Goal: Check status: Check status

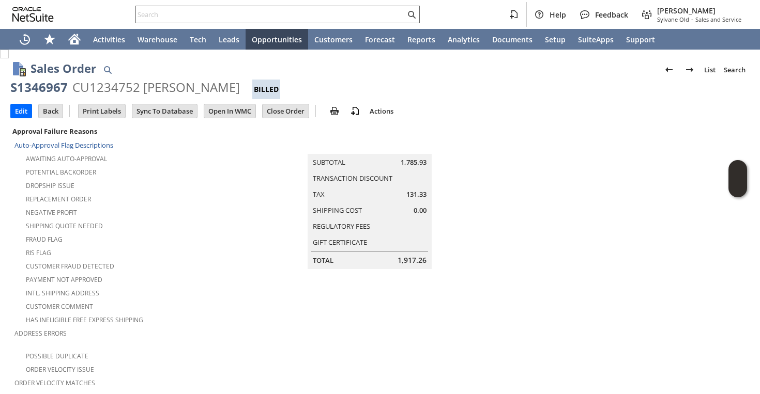
click at [203, 12] on input "text" at bounding box center [270, 14] width 269 height 12
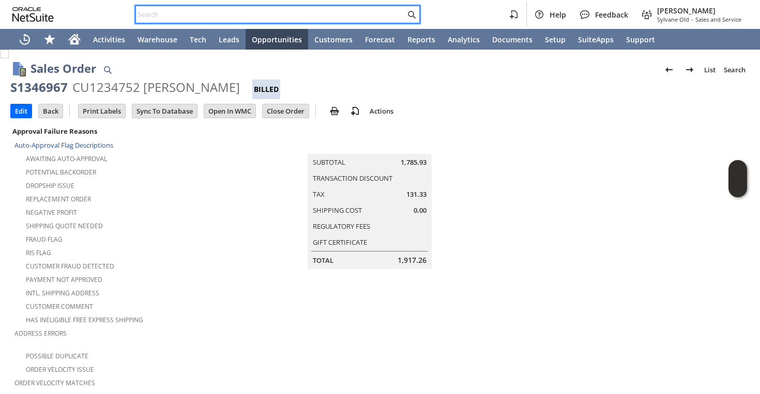
paste input "304) 382-2417"
type input "304) 382-2417"
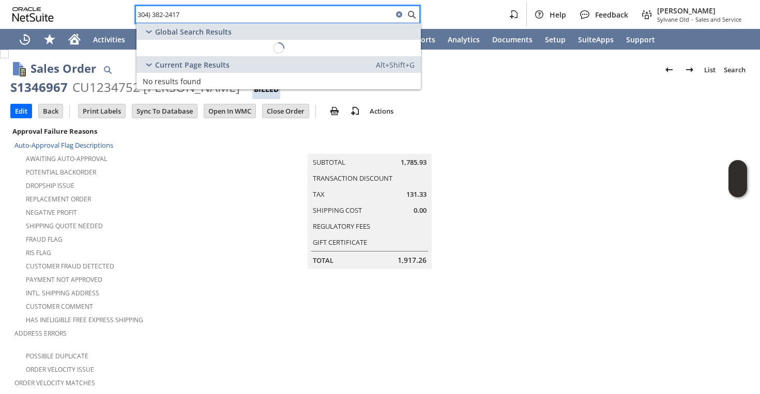
click at [203, 12] on input "304) 382-2417" at bounding box center [264, 14] width 257 height 12
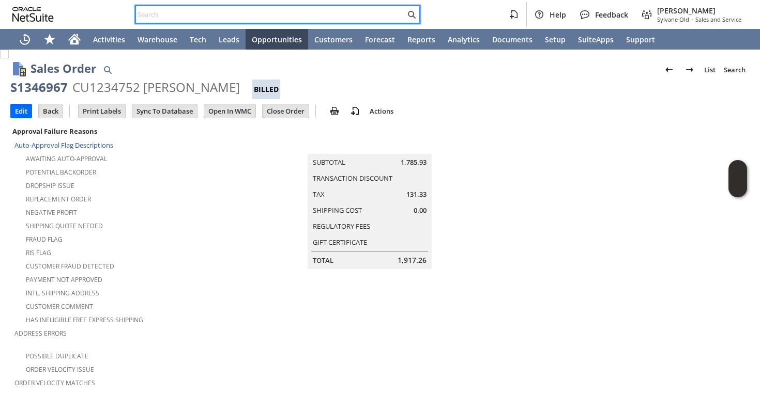
click at [325, 16] on input "text" at bounding box center [270, 14] width 269 height 12
paste input "5619096923"
type input "5619096923"
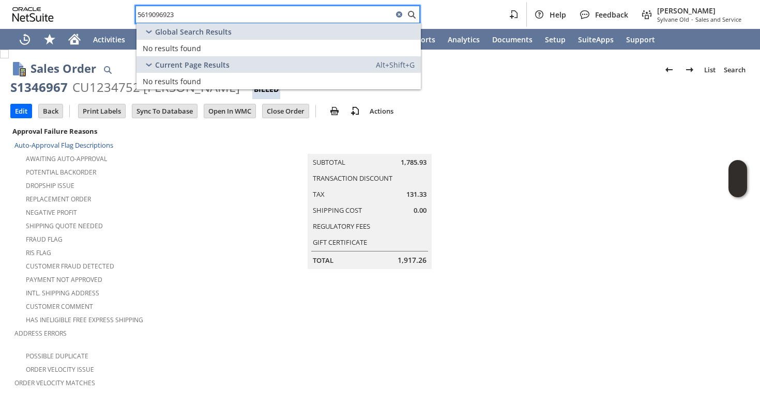
click at [305, 15] on input "5619096923" at bounding box center [264, 14] width 257 height 12
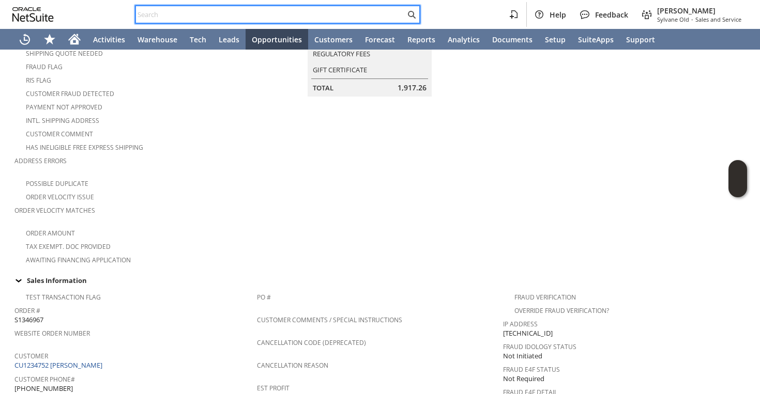
scroll to position [185, 0]
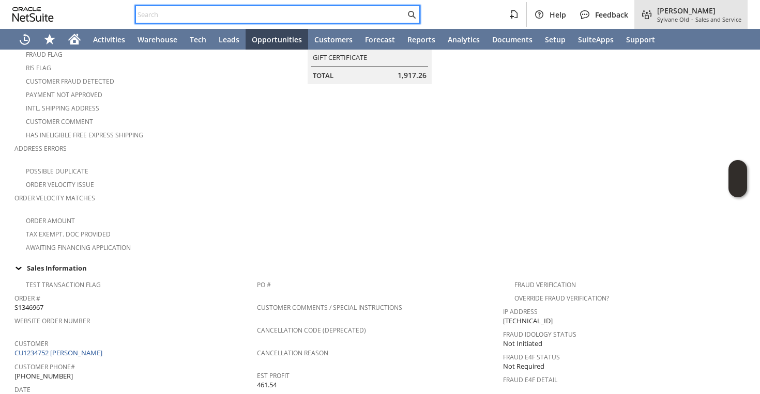
click at [673, 18] on span "Sylvane Old" at bounding box center [673, 20] width 32 height 8
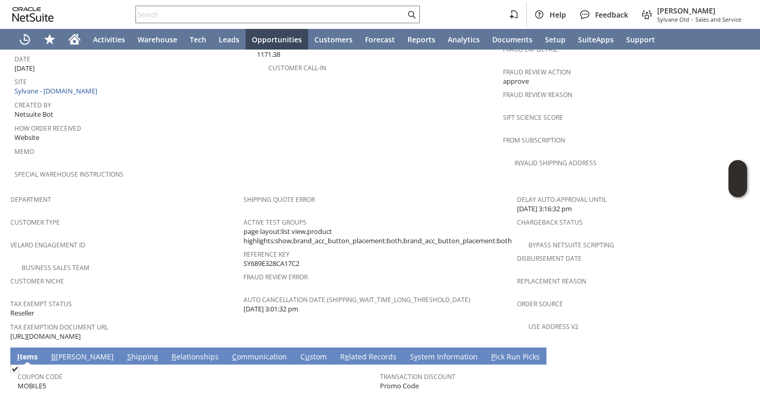
scroll to position [654, 0]
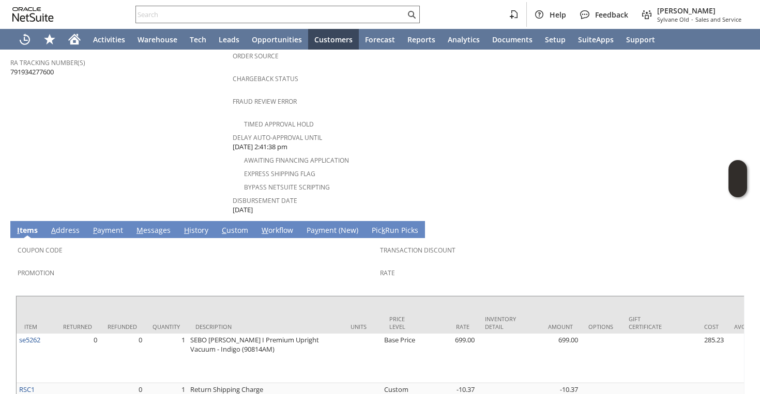
scroll to position [449, 0]
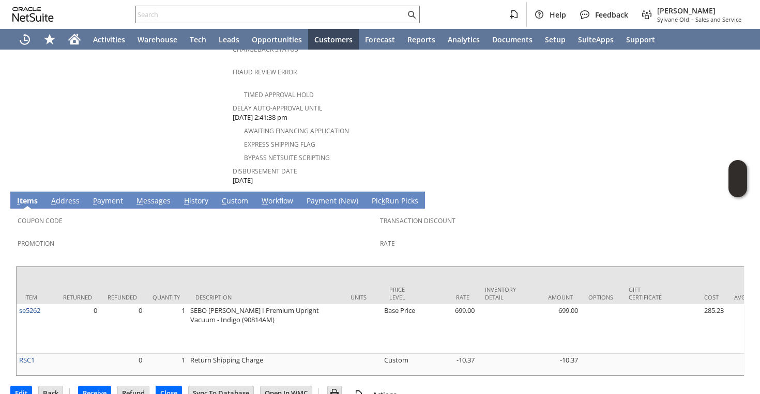
click at [196, 196] on link "H istory" at bounding box center [195, 201] width 29 height 11
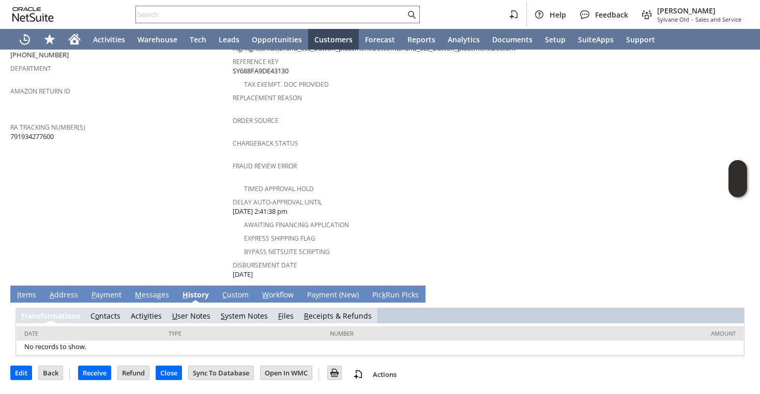
scroll to position [335, 0]
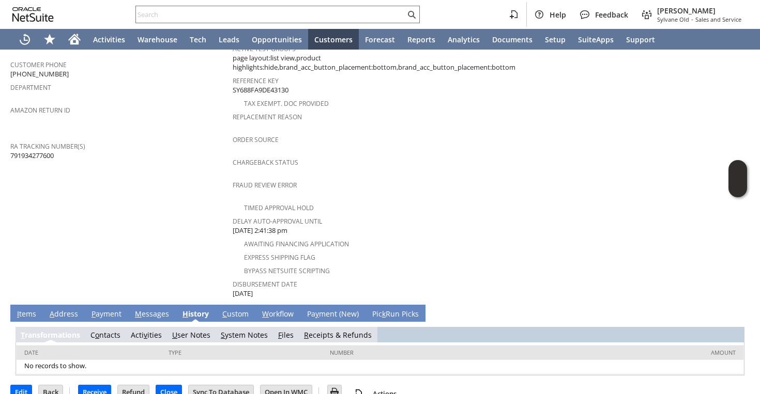
click at [238, 330] on link "S ystem Notes" at bounding box center [244, 335] width 47 height 10
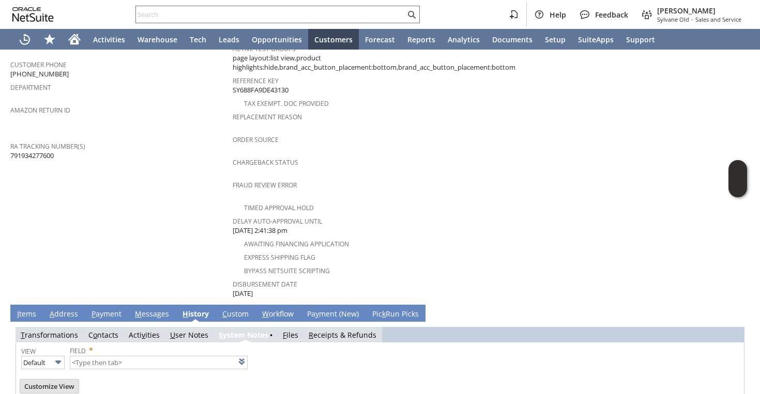
scroll to position [372, 0]
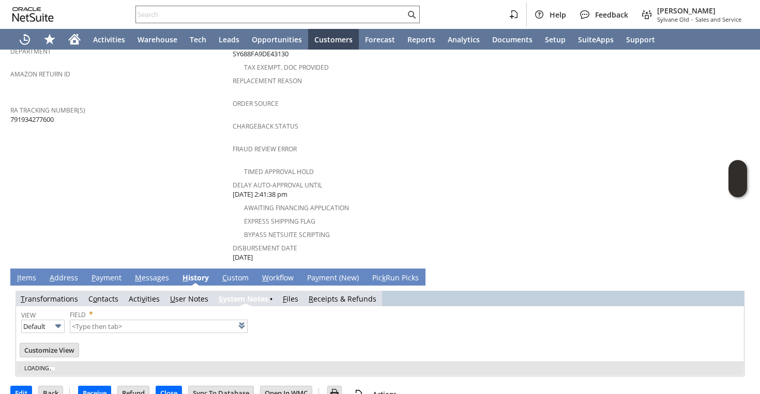
type input "1 to 25 of 81"
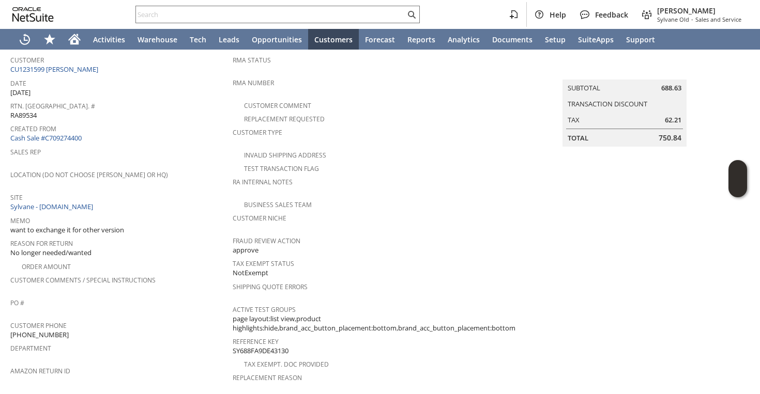
scroll to position [0, 0]
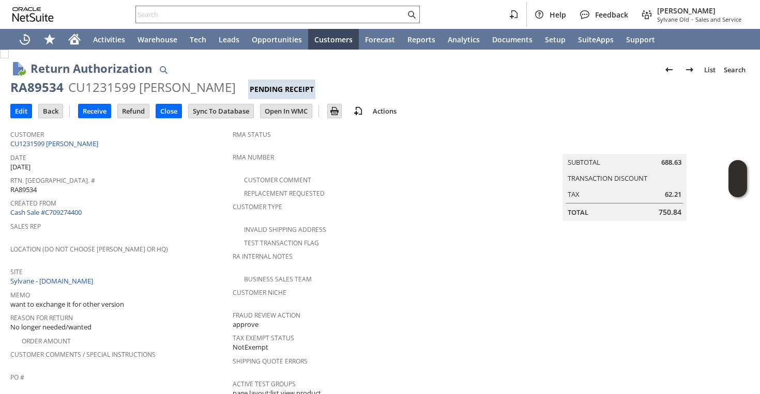
click at [179, 273] on div "Site Sylvane - www.sylvane.com" at bounding box center [118, 276] width 217 height 22
click at [363, 208] on div "Customer Type" at bounding box center [374, 211] width 283 height 22
click at [89, 143] on link "CU1231599 Christine H Wolf" at bounding box center [55, 143] width 90 height 9
